Goal: Communication & Community: Ask a question

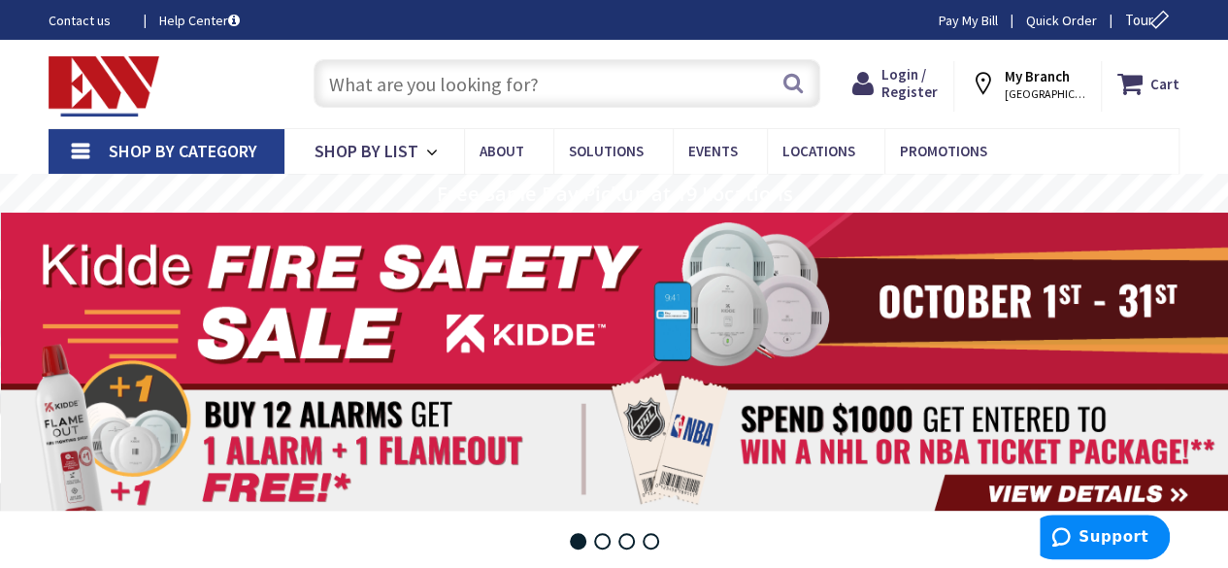
click at [82, 24] on link "Contact us" at bounding box center [89, 20] width 80 height 19
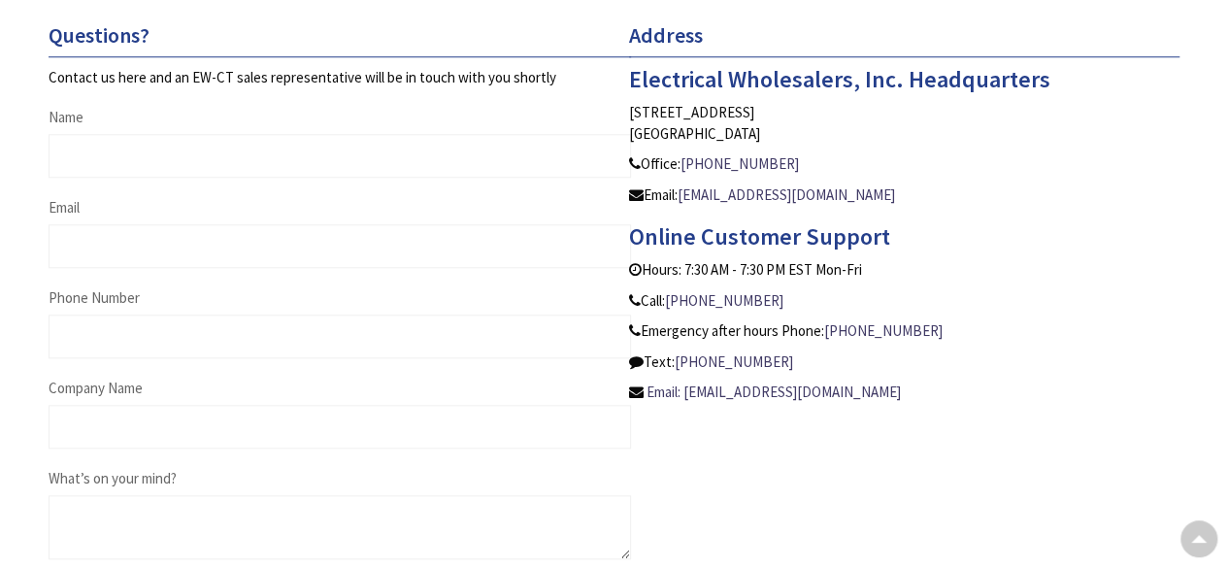
scroll to position [816, 0]
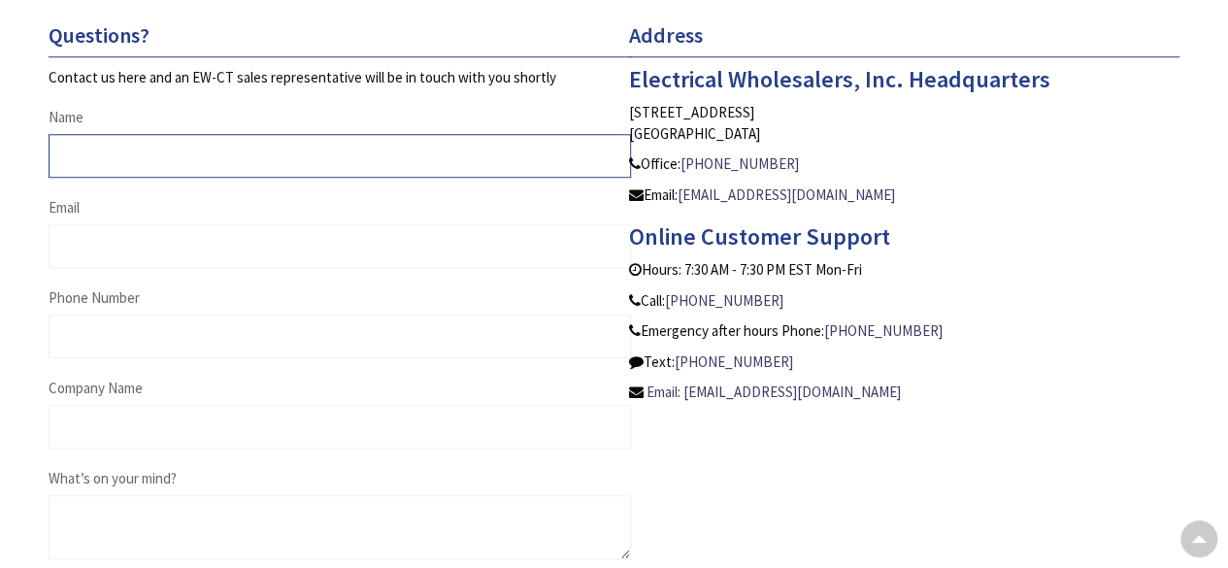
click at [121, 146] on input "Name" at bounding box center [340, 156] width 583 height 44
type input "[PERSON_NAME]"
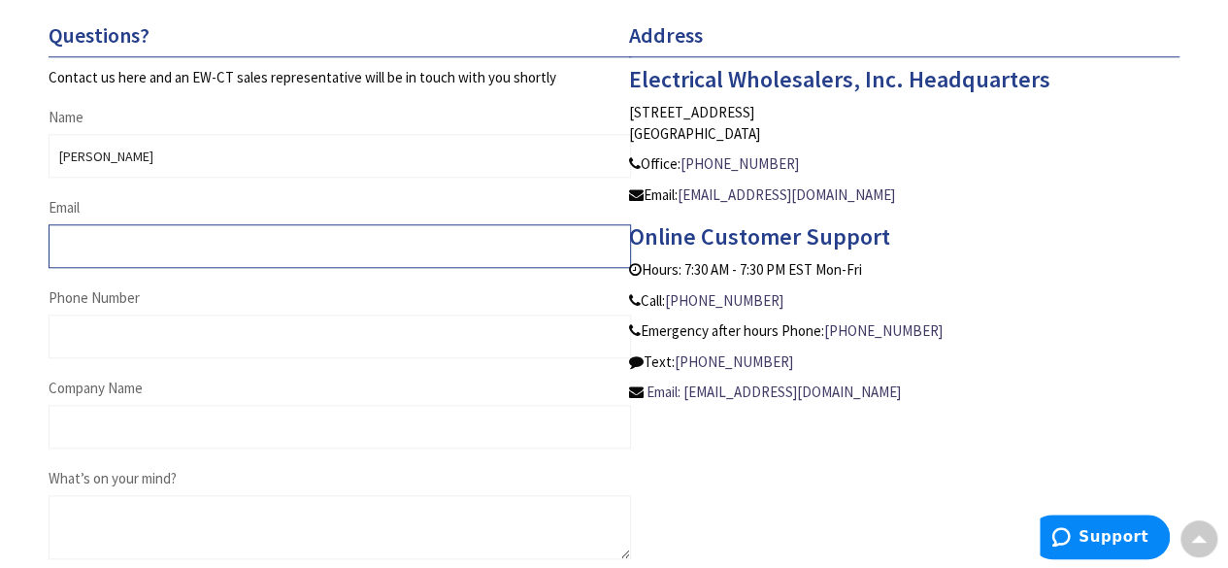
type input "[EMAIL_ADDRESS][DOMAIN_NAME]"
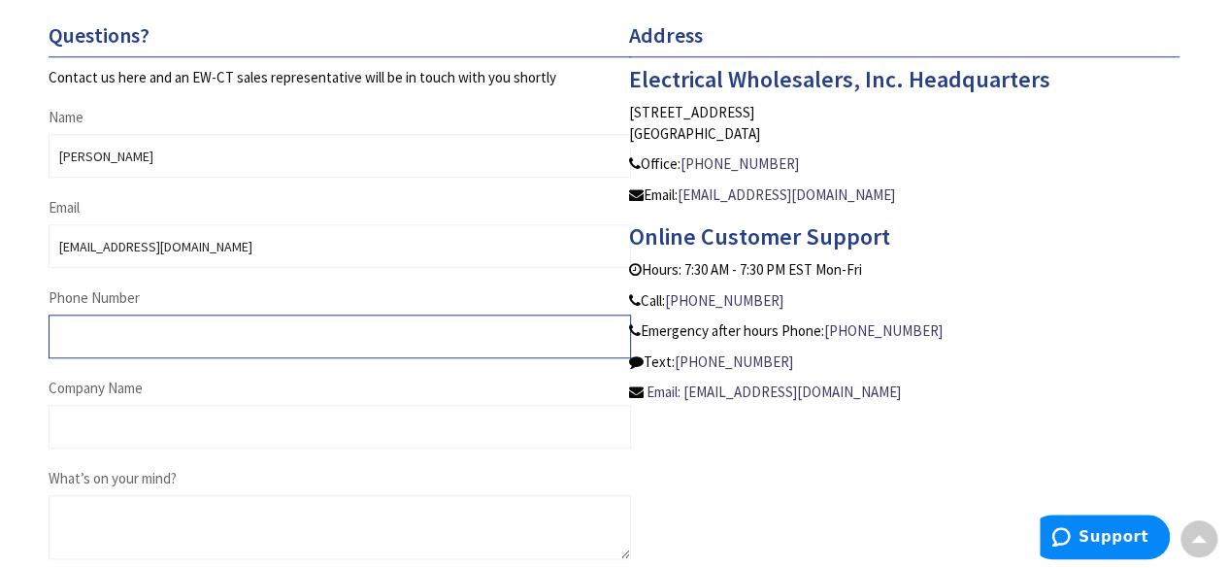
type input "4024962410"
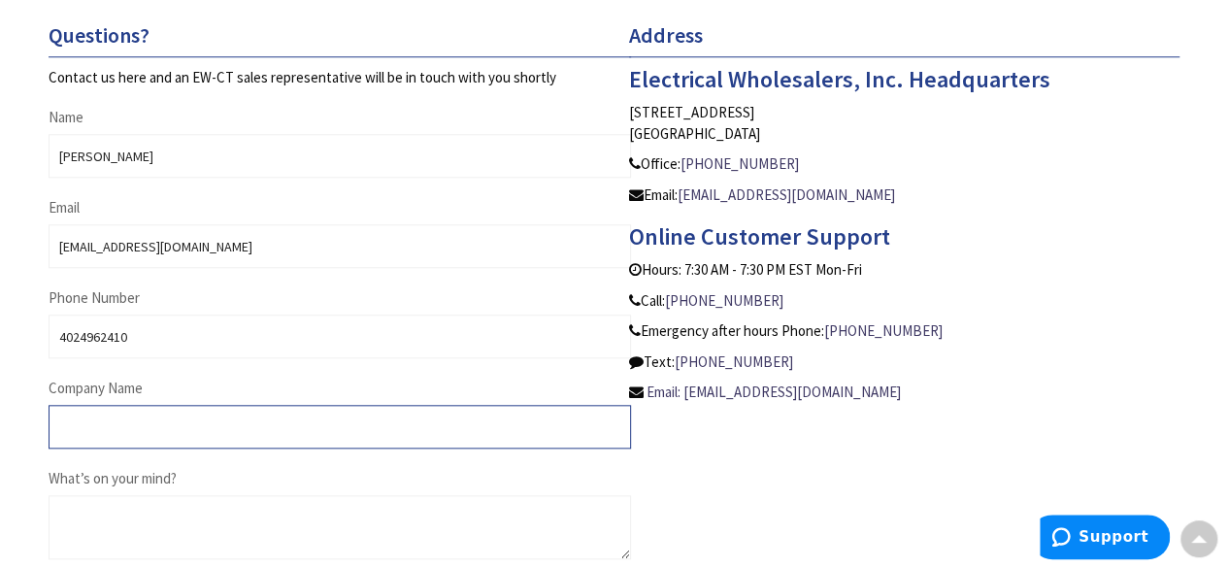
type input "[PERSON_NAME] and Associate Inc"
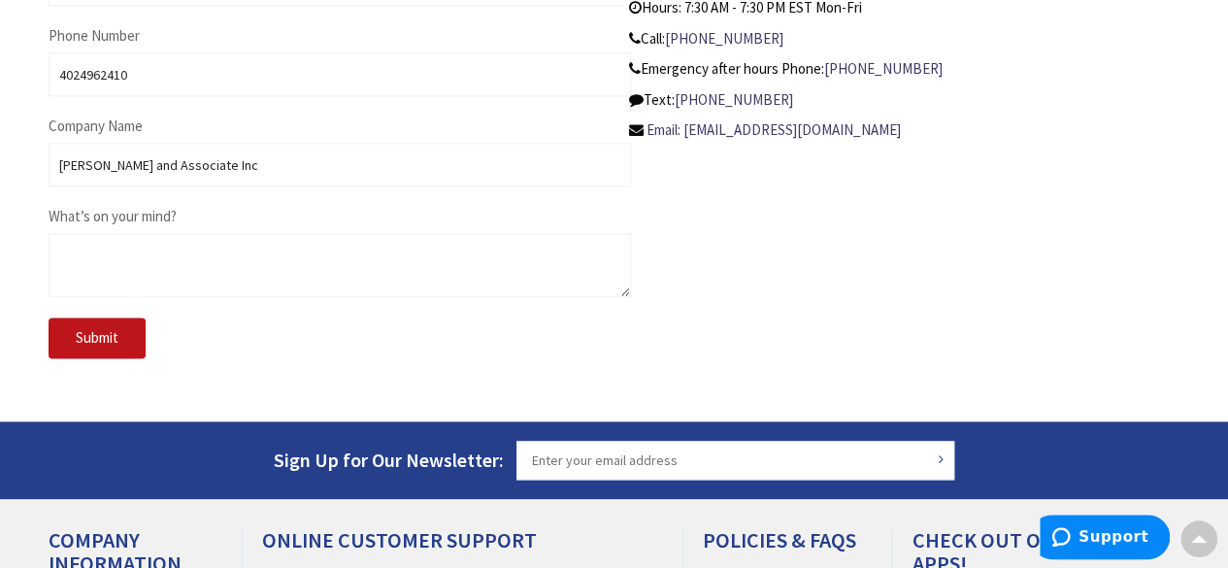
scroll to position [1107, 0]
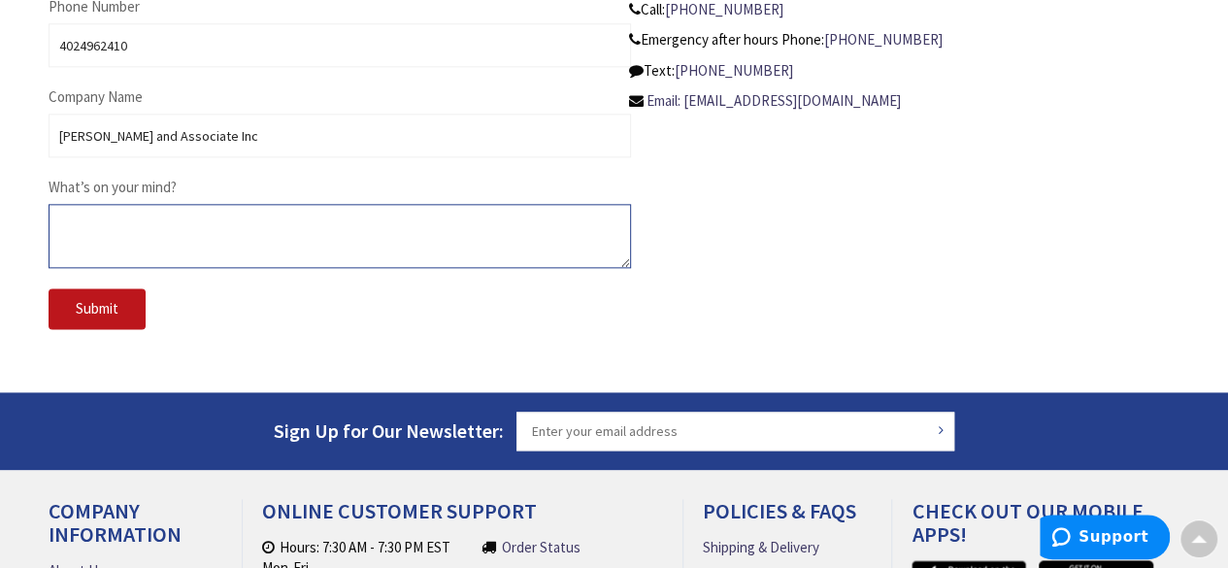
click at [151, 220] on textarea "What’s on your mind?" at bounding box center [340, 236] width 583 height 64
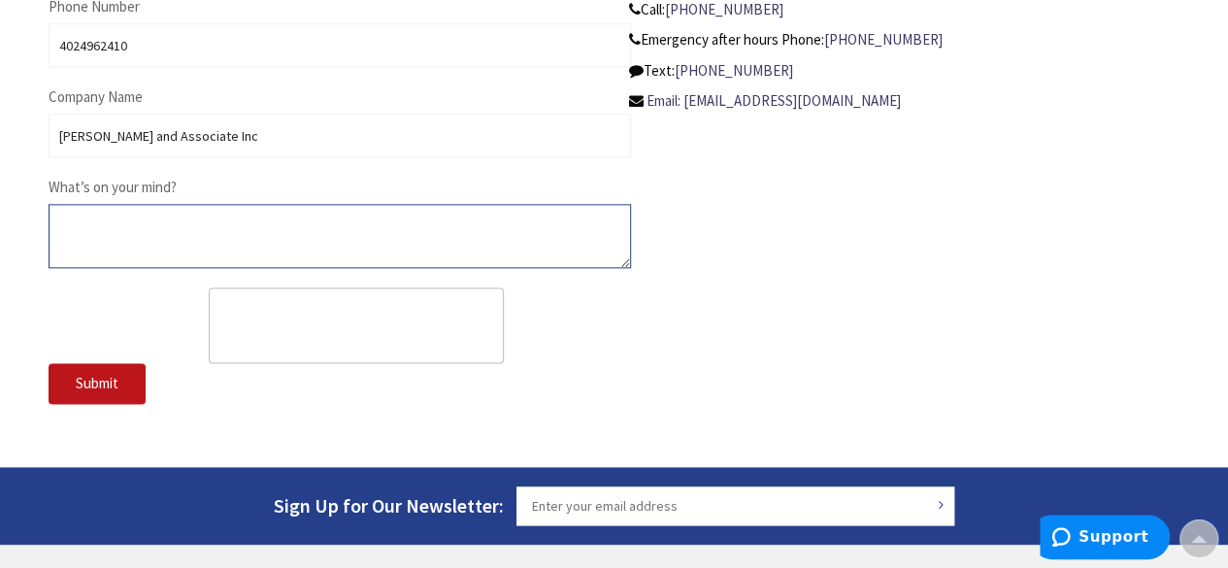
paste textarea "Hi Sales, I hope this message finds you well. My name is [PERSON_NAME], and I a…"
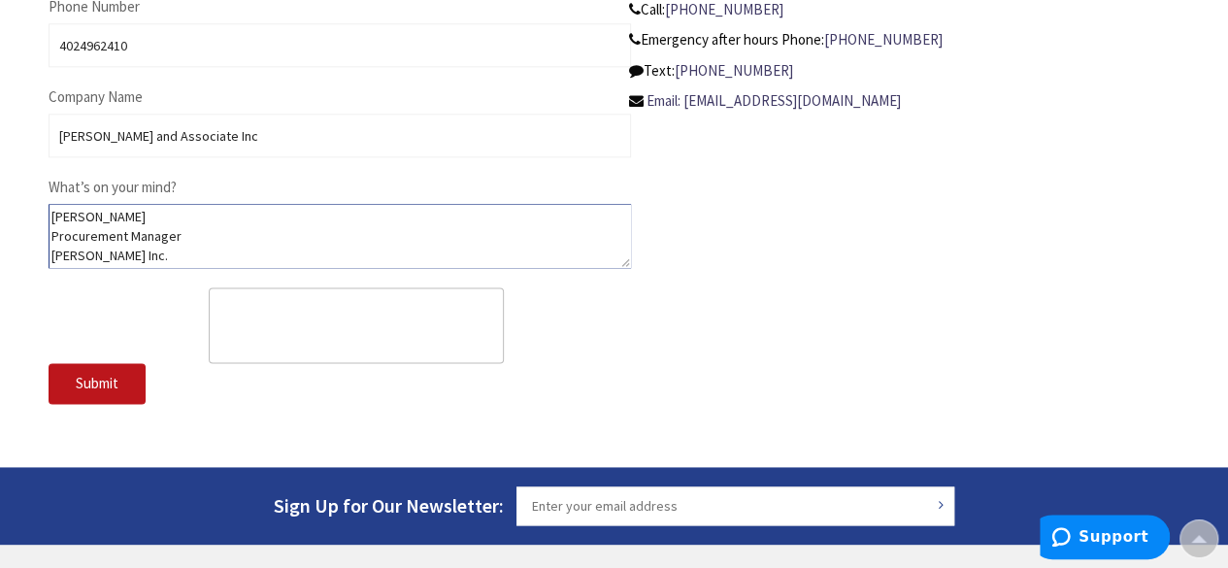
type textarea "Hi Sales, I hope this message finds you well. My name is [PERSON_NAME], and I a…"
click at [107, 379] on span "Submit" at bounding box center [97, 383] width 43 height 18
